Goal: Task Accomplishment & Management: Use online tool/utility

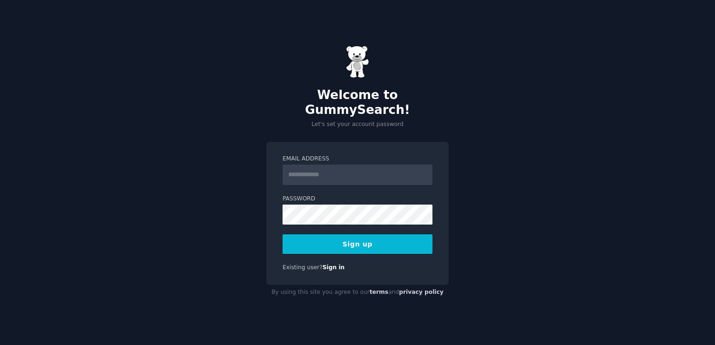
click at [349, 173] on input "Email Address" at bounding box center [358, 175] width 150 height 20
type input "**********"
click at [332, 246] on button "Sign up" at bounding box center [358, 245] width 150 height 20
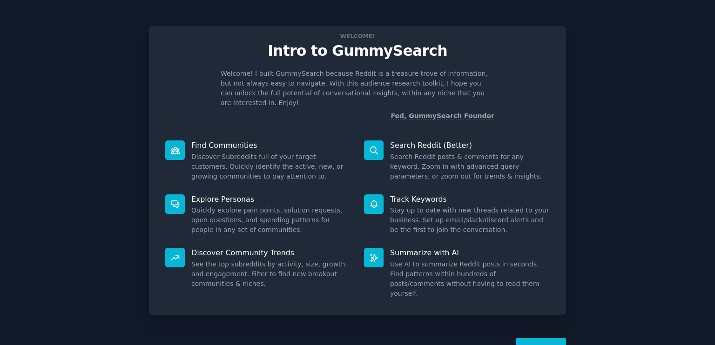
click at [525, 338] on button "Next" at bounding box center [541, 349] width 50 height 23
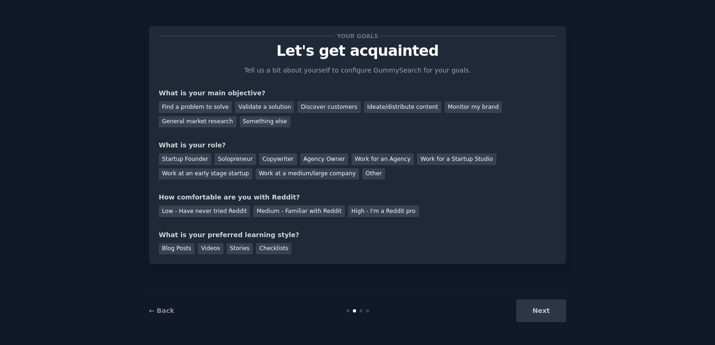
click at [525, 332] on div "← Back Next" at bounding box center [357, 311] width 417 height 43
click at [525, 316] on div "Next" at bounding box center [496, 311] width 139 height 23
click at [240, 158] on div "Solopreneur" at bounding box center [235, 160] width 41 height 12
click at [262, 110] on div "Validate a solution" at bounding box center [264, 107] width 59 height 12
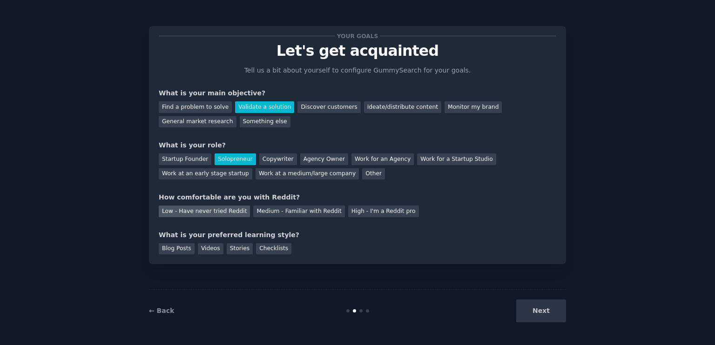
click at [216, 213] on div "Low - Have never tried Reddit" at bounding box center [204, 212] width 91 height 12
click at [536, 311] on div "Next" at bounding box center [496, 311] width 139 height 23
click at [207, 250] on div "Videos" at bounding box center [211, 249] width 26 height 12
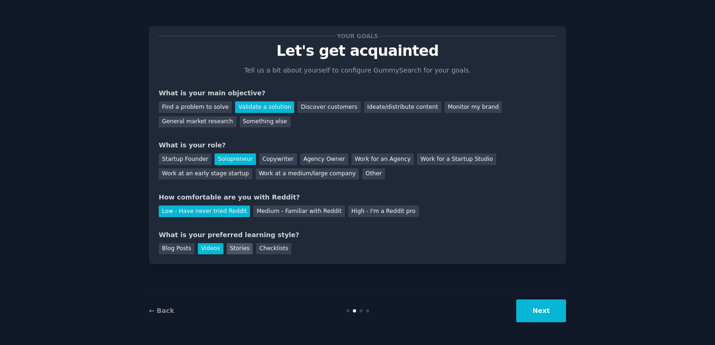
click at [232, 248] on div "Stories" at bounding box center [240, 249] width 26 height 12
click at [524, 307] on button "Next" at bounding box center [541, 311] width 50 height 23
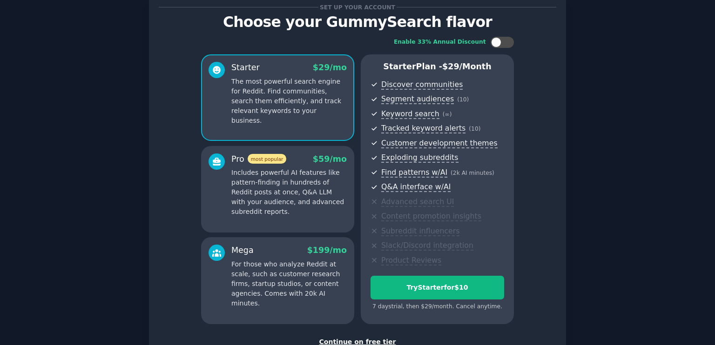
scroll to position [95, 0]
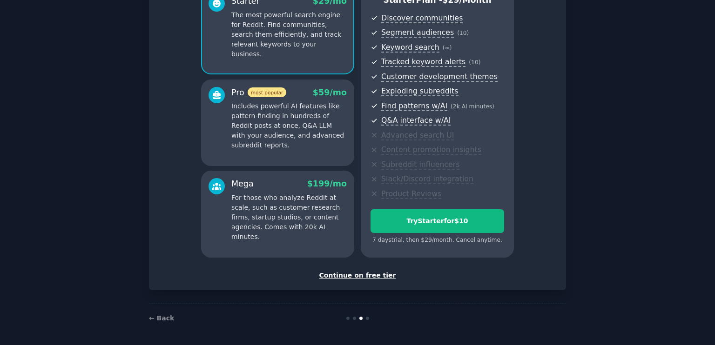
click at [354, 275] on div "Continue on free tier" at bounding box center [358, 276] width 398 height 10
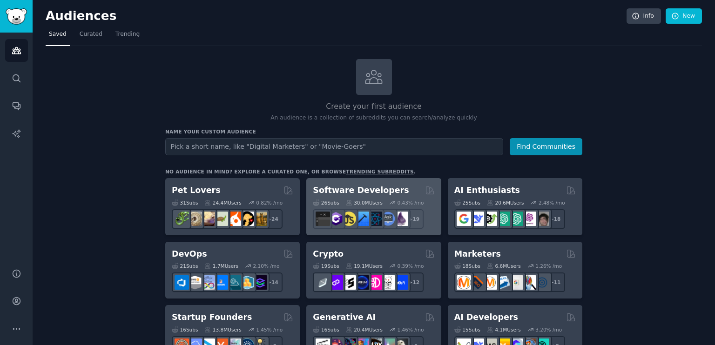
scroll to position [9, 0]
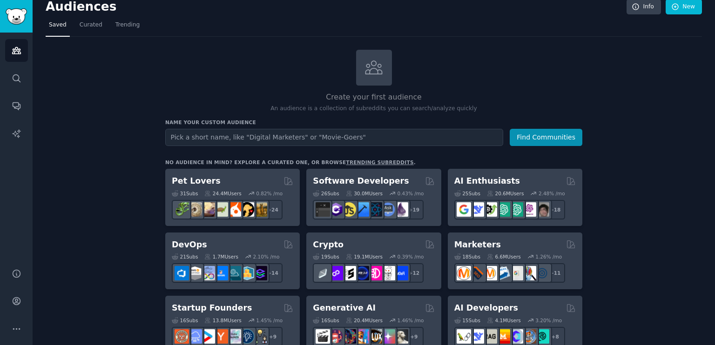
click at [376, 132] on input "text" at bounding box center [334, 137] width 338 height 17
type input "robotics"
click at [510, 129] on button "Find Communities" at bounding box center [546, 137] width 73 height 17
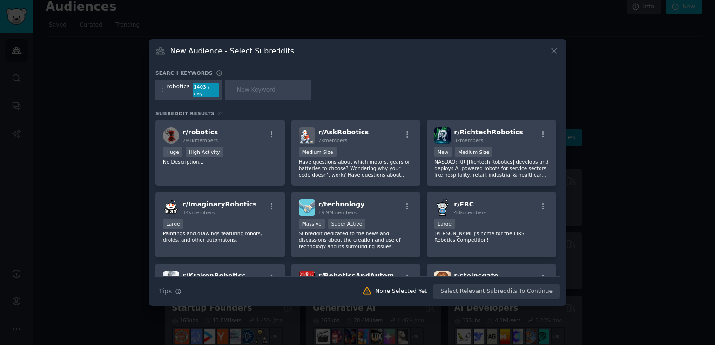
click at [562, 56] on div "New Audience - Select Subreddits Search keywords robotics 1403 / day Subreddit …" at bounding box center [357, 173] width 417 height 268
click at [546, 46] on div "New Audience - Select Subreddits Search keywords robotics 1403 / day Subreddit …" at bounding box center [357, 173] width 417 height 268
click at [556, 54] on icon at bounding box center [554, 51] width 10 height 10
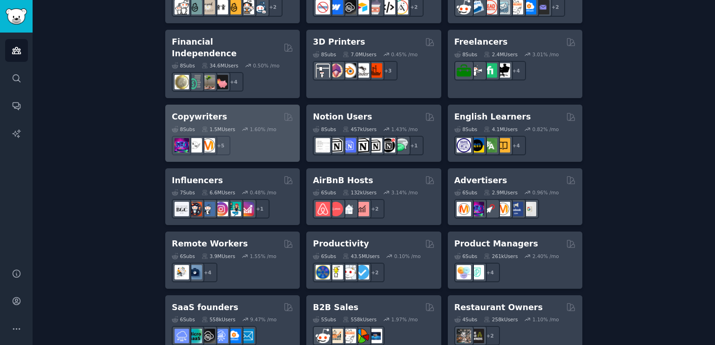
scroll to position [728, 0]
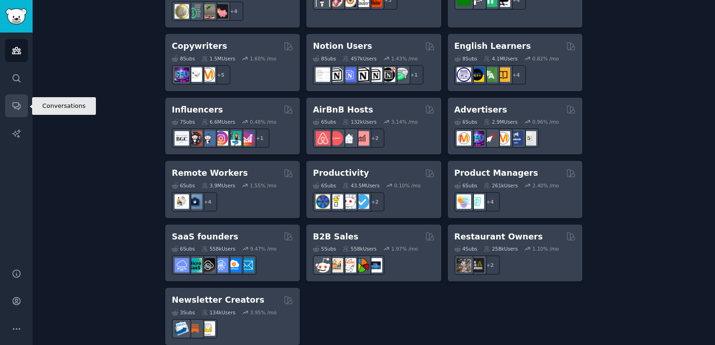
click at [19, 108] on icon "Sidebar" at bounding box center [16, 106] width 7 height 7
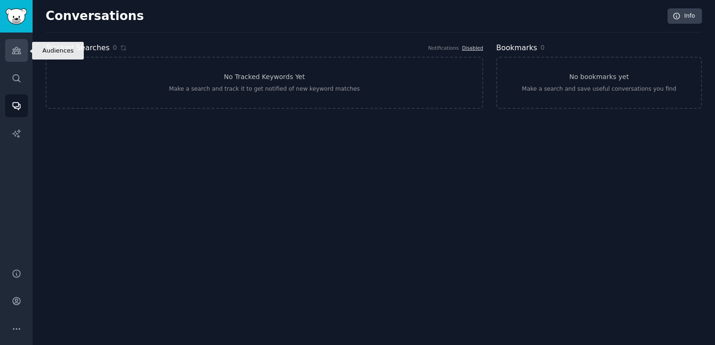
click at [17, 48] on icon "Sidebar" at bounding box center [16, 50] width 8 height 7
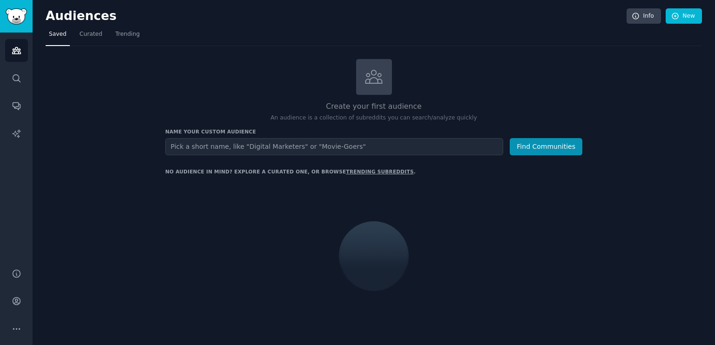
click at [268, 151] on input "text" at bounding box center [334, 146] width 338 height 17
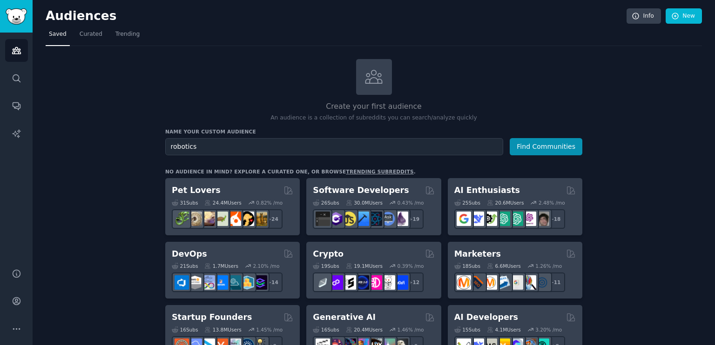
type input "robotics"
click at [510, 138] on button "Find Communities" at bounding box center [546, 146] width 73 height 17
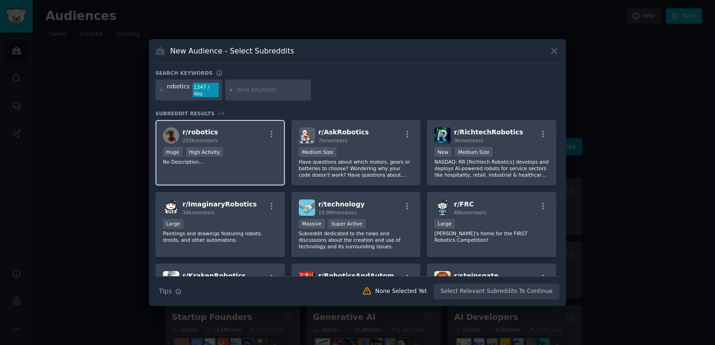
click at [247, 169] on div "r/ robotics 293k members Huge High Activity No Description..." at bounding box center [219, 153] width 129 height 66
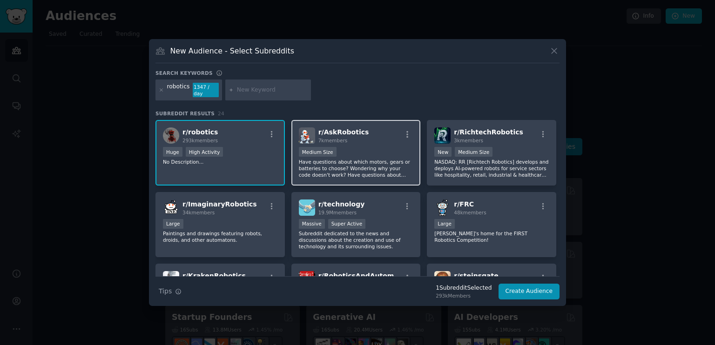
click at [338, 171] on p "Have questions about which motors, gears or batteries to choose? Wondering why …" at bounding box center [356, 169] width 115 height 20
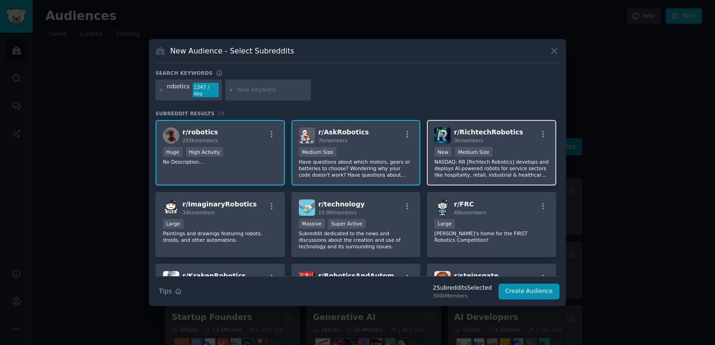
click at [469, 159] on p "NASDAQ: RR [Richtech Robotics] develops and deploys AI-powered robots for servi…" at bounding box center [491, 169] width 115 height 20
click at [498, 168] on p "NASDAQ: RR [Richtech Robotics] develops and deploys AI-powered robots for servi…" at bounding box center [491, 169] width 115 height 20
click at [396, 143] on div "r/ AskRobotics 7k members Medium Size Have questions about which motors, gears …" at bounding box center [355, 153] width 129 height 66
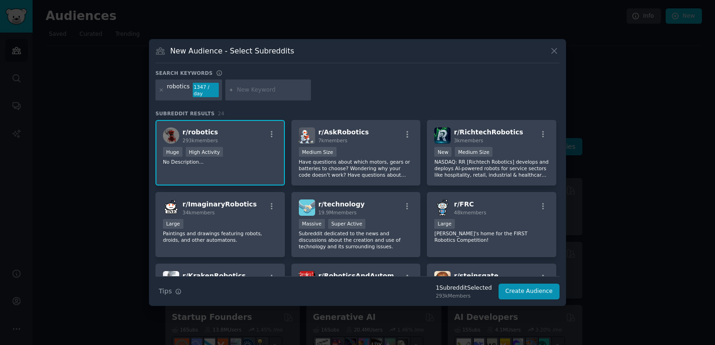
click at [250, 147] on div "Huge High Activity" at bounding box center [220, 153] width 115 height 12
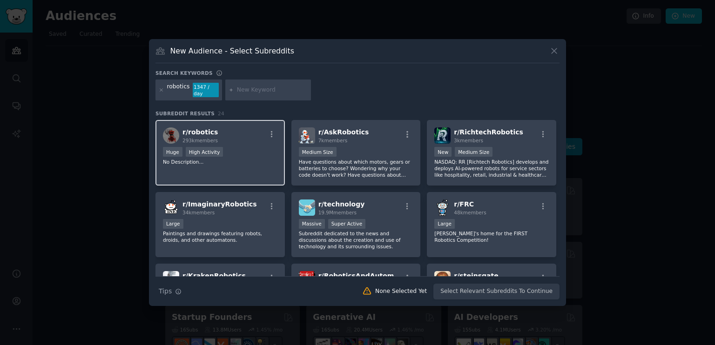
click at [250, 147] on div "Huge High Activity" at bounding box center [220, 153] width 115 height 12
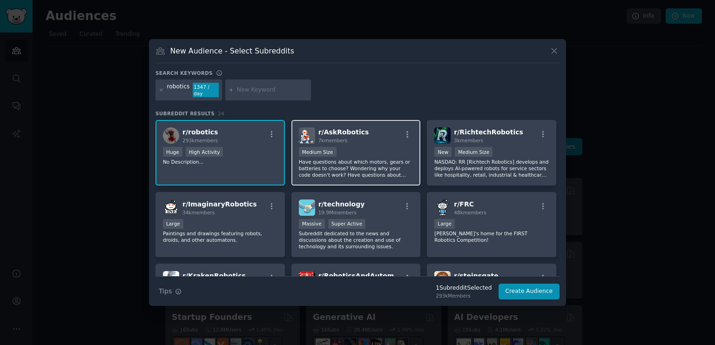
click at [377, 166] on p "Have questions about which motors, gears or batteries to choose? Wondering why …" at bounding box center [356, 169] width 115 height 20
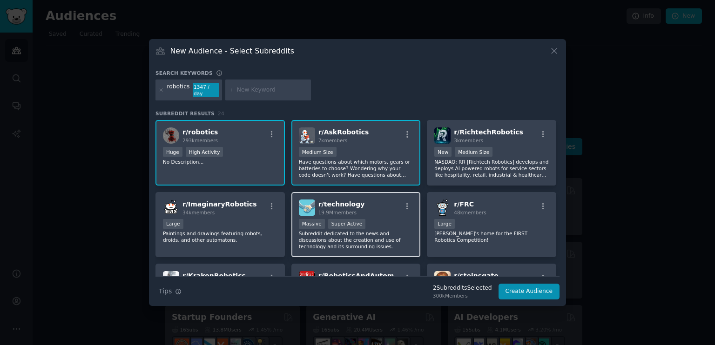
click at [382, 230] on p "Subreddit dedicated to the news and discussions about the creation and use of t…" at bounding box center [356, 240] width 115 height 20
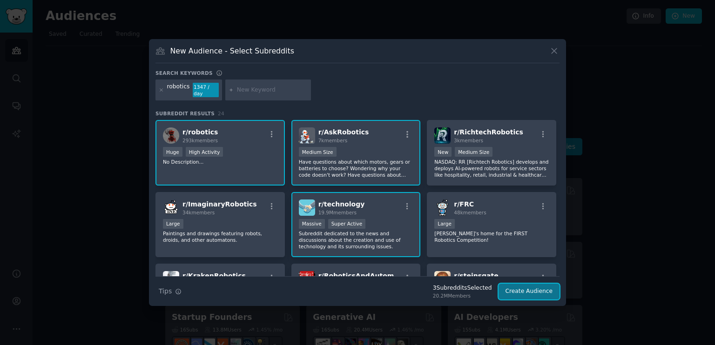
click at [514, 286] on button "Create Audience" at bounding box center [529, 292] width 61 height 16
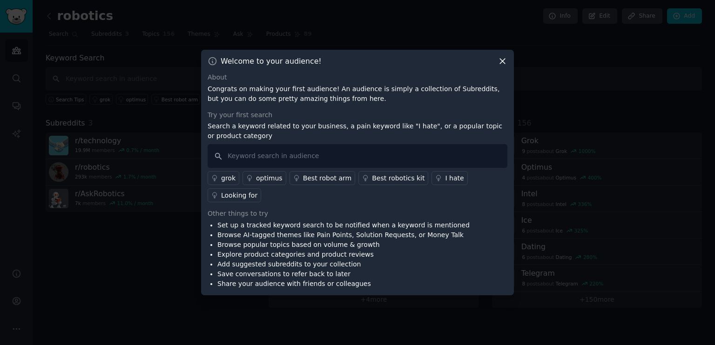
click at [503, 66] on icon at bounding box center [503, 61] width 10 height 10
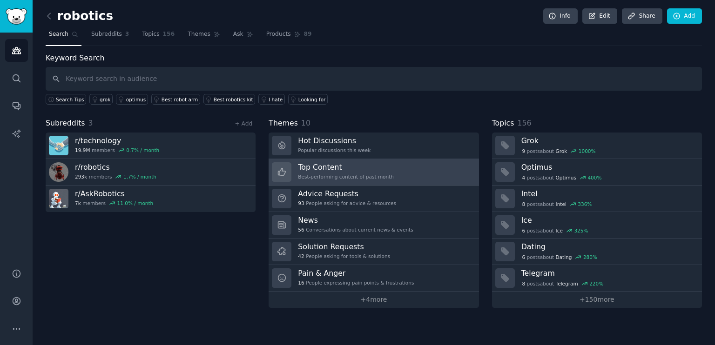
click at [365, 165] on h3 "Top Content" at bounding box center [346, 167] width 96 height 10
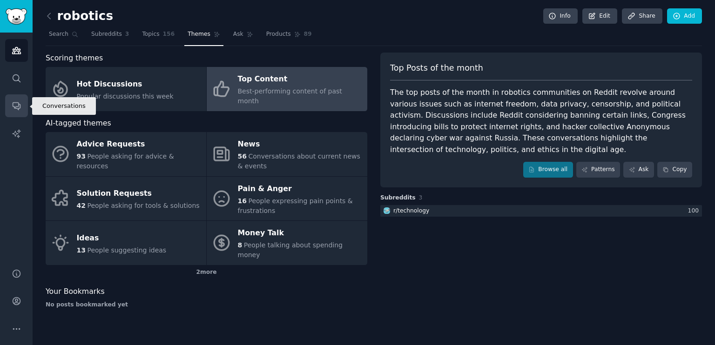
click at [18, 108] on icon "Sidebar" at bounding box center [17, 106] width 10 height 10
